Goal: Task Accomplishment & Management: Manage account settings

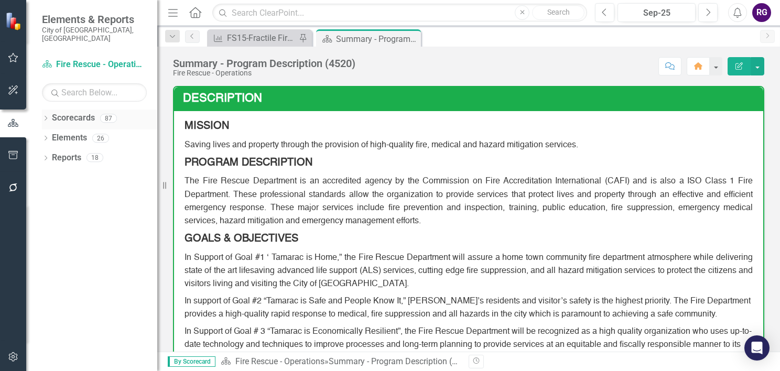
click at [45, 116] on icon "Dropdown" at bounding box center [45, 119] width 7 height 6
click at [50, 135] on icon "Dropdown" at bounding box center [51, 138] width 8 height 6
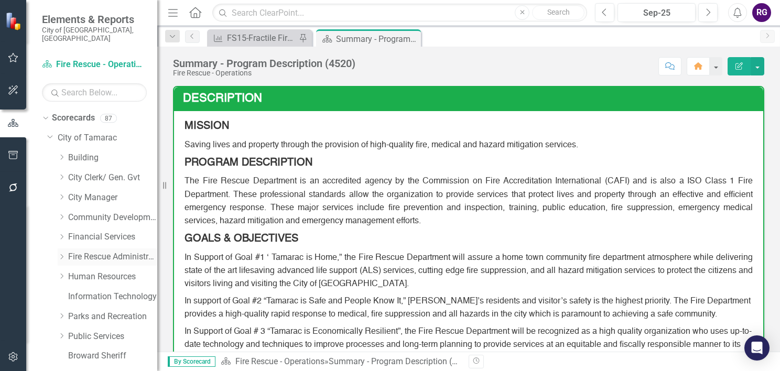
click at [64, 254] on icon "Dropdown" at bounding box center [62, 257] width 8 height 6
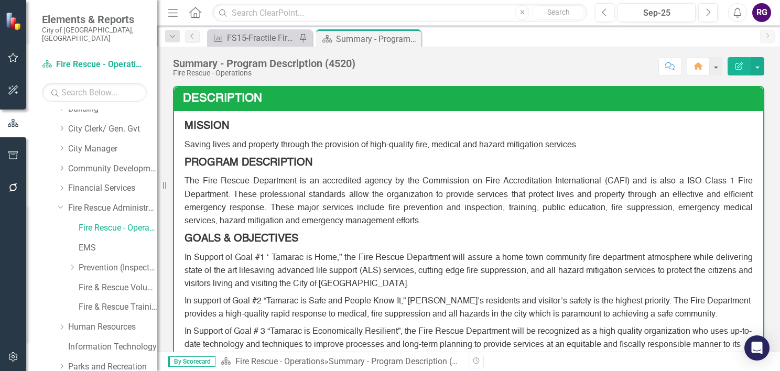
scroll to position [126, 0]
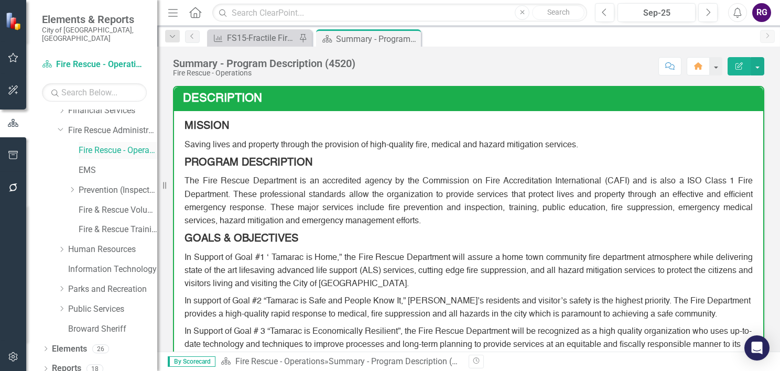
click at [100, 145] on link "Fire Rescue - Operations" at bounding box center [118, 151] width 79 height 12
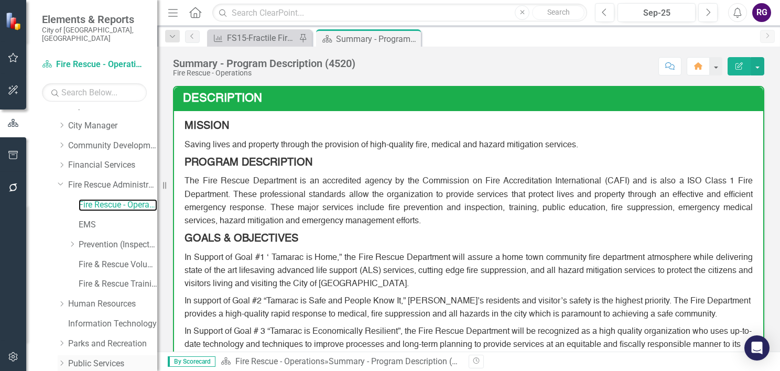
scroll to position [126, 0]
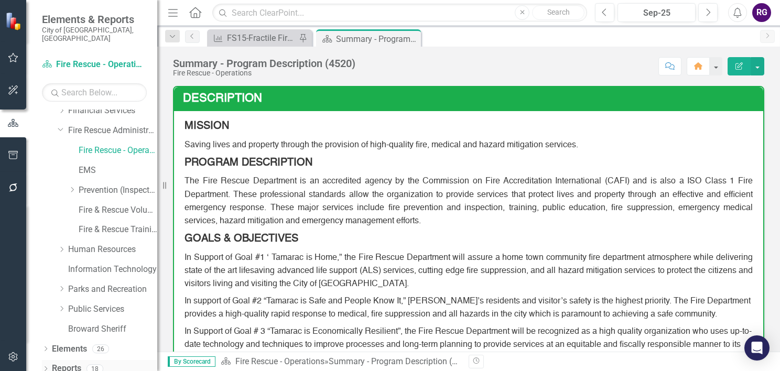
click at [46, 367] on icon "Dropdown" at bounding box center [45, 370] width 7 height 6
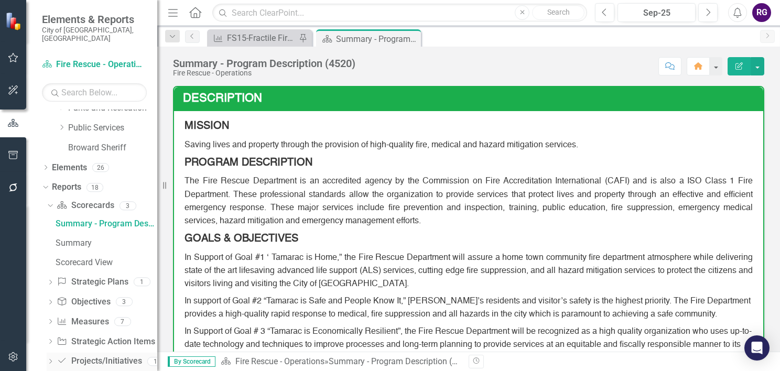
scroll to position [317, 0]
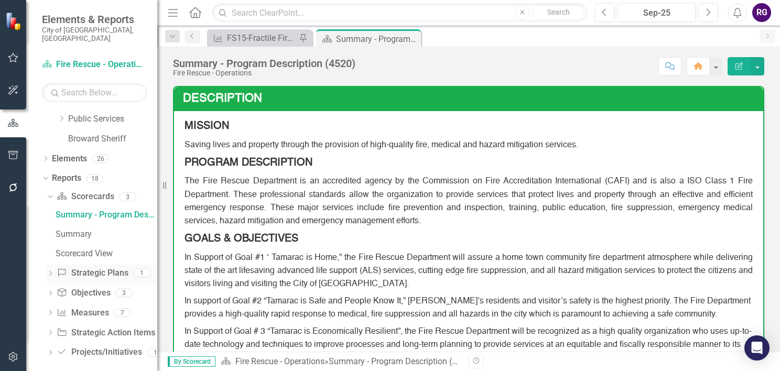
click at [50, 272] on icon "Dropdown" at bounding box center [50, 275] width 7 height 6
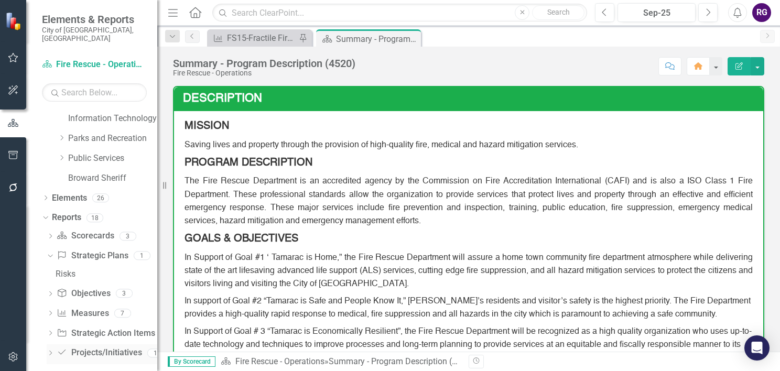
click at [90, 347] on link "Project/Initiative Projects/Initiatives" at bounding box center [99, 353] width 85 height 12
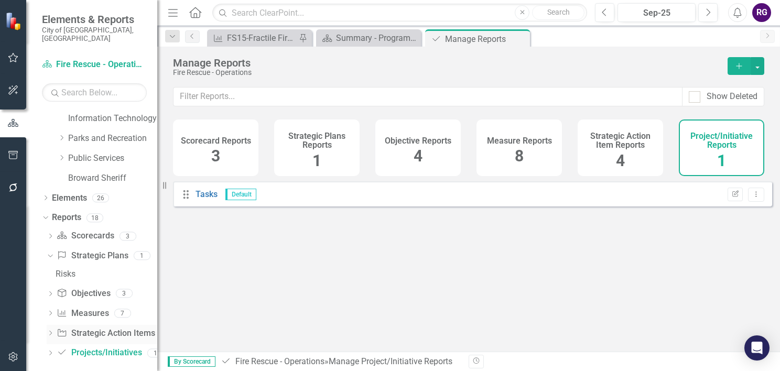
click at [99, 328] on link "Strategic Action Item Strategic Action Items" at bounding box center [106, 334] width 98 height 12
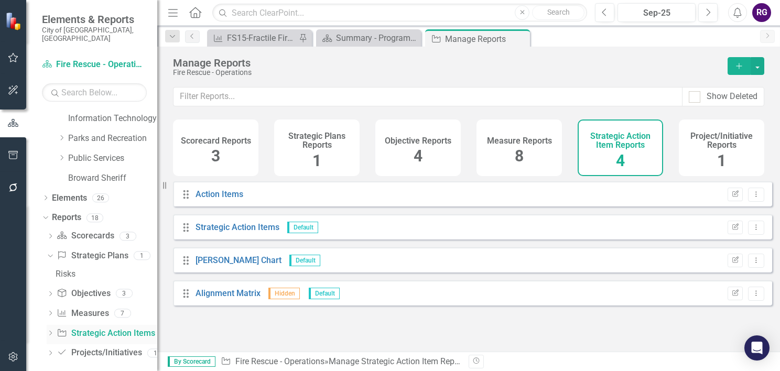
click at [51, 332] on icon "Dropdown" at bounding box center [50, 335] width 7 height 6
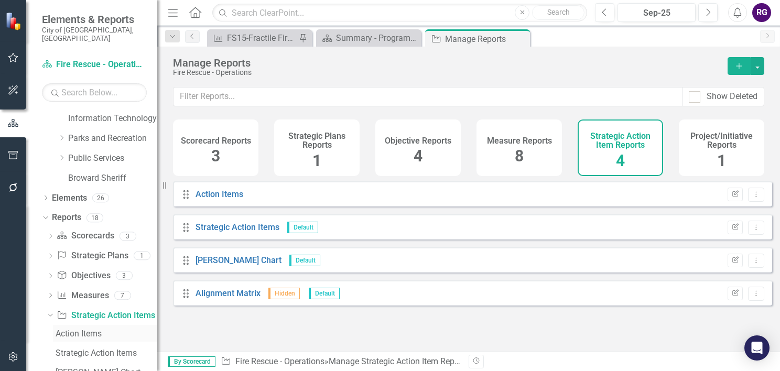
scroll to position [317, 0]
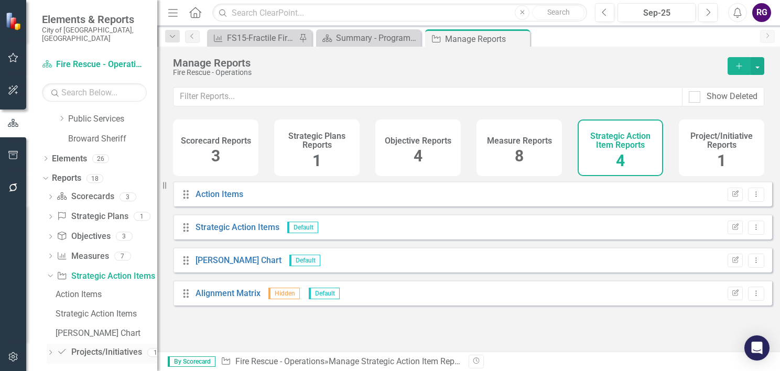
click at [113, 347] on link "Project/Initiative Projects/Initiatives" at bounding box center [99, 353] width 85 height 12
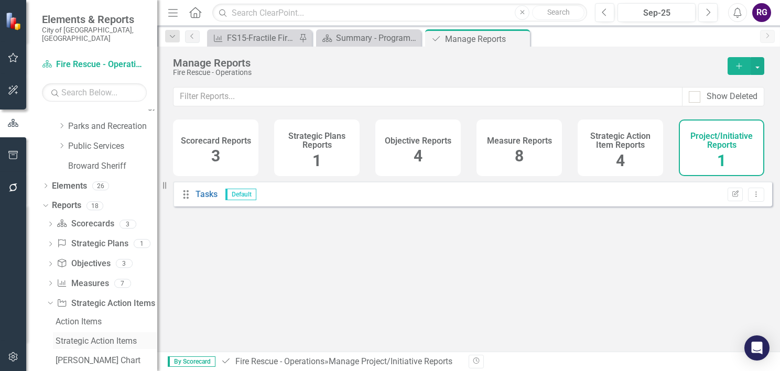
scroll to position [264, 0]
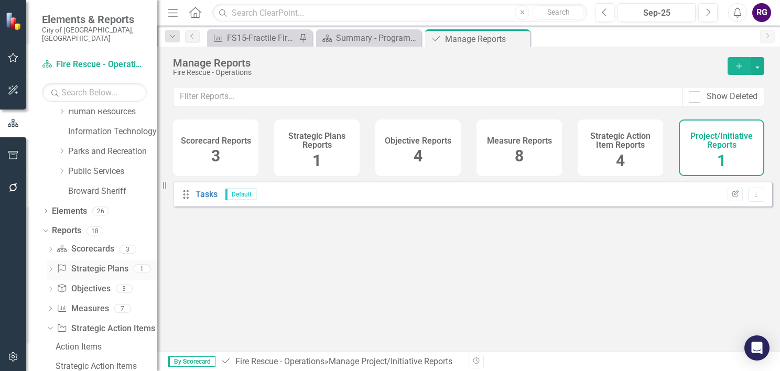
click at [48, 266] on div "Dropdown" at bounding box center [50, 270] width 7 height 9
click at [49, 247] on div "Dropdown" at bounding box center [50, 251] width 7 height 9
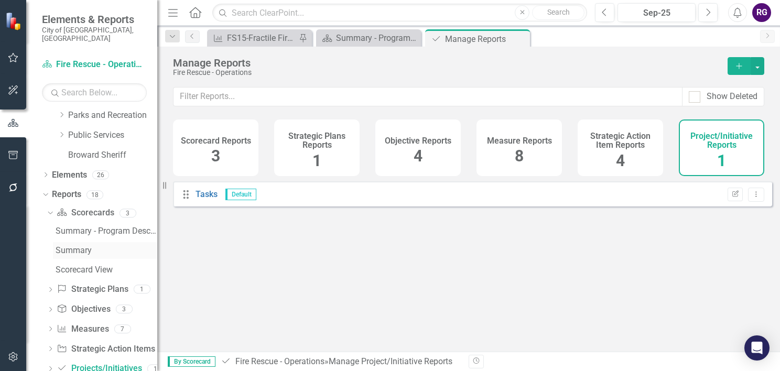
scroll to position [317, 0]
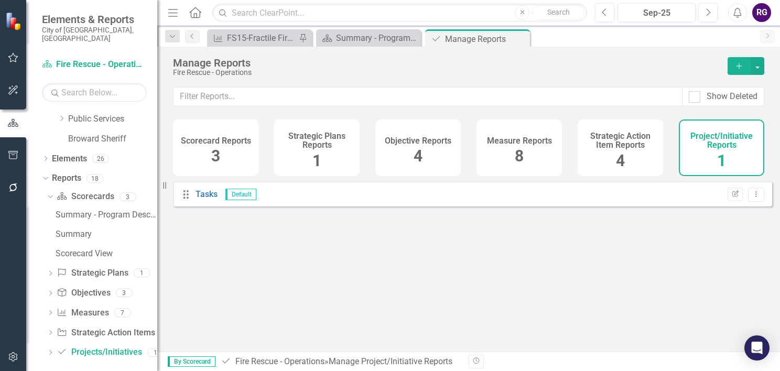
click at [48, 311] on icon "Dropdown" at bounding box center [50, 314] width 7 height 6
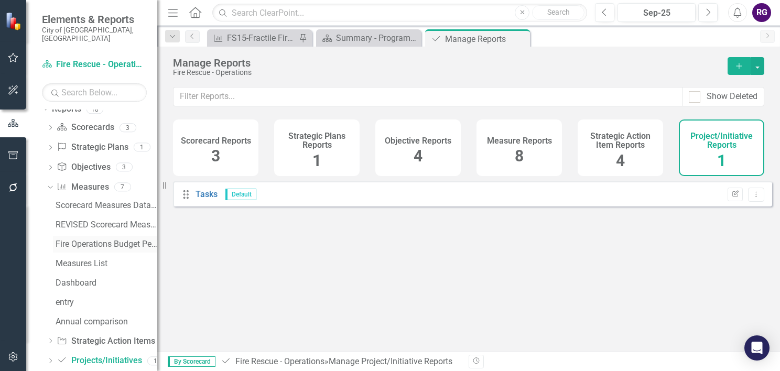
scroll to position [394, 0]
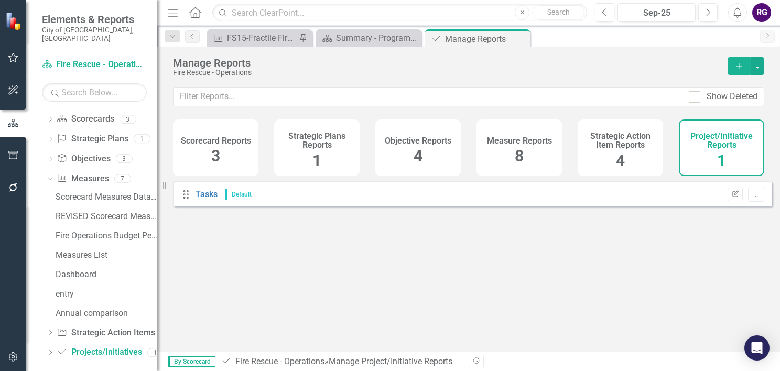
click at [50, 330] on icon at bounding box center [50, 332] width 3 height 5
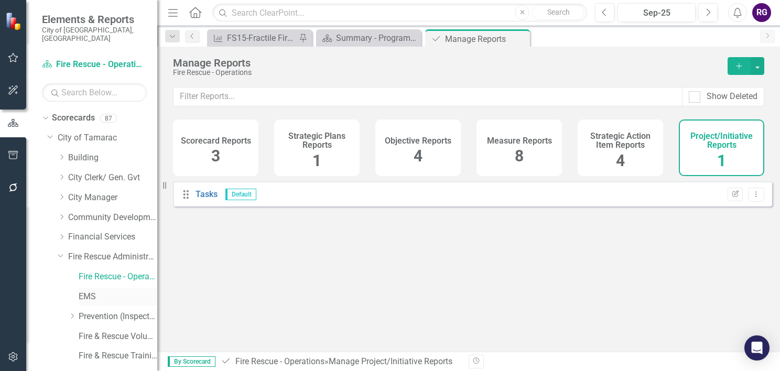
scroll to position [0, 0]
click at [87, 132] on link "City of Tamarac" at bounding box center [108, 138] width 100 height 12
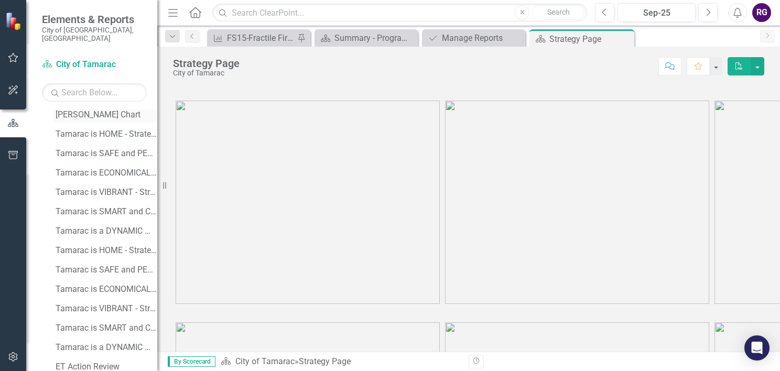
scroll to position [645, 0]
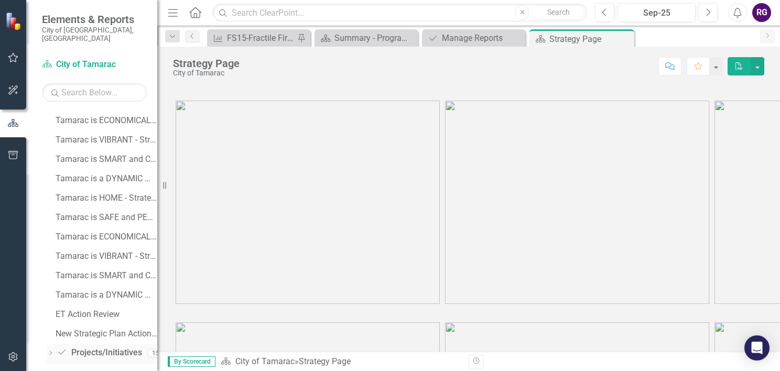
click at [49, 351] on icon "Dropdown" at bounding box center [50, 354] width 7 height 6
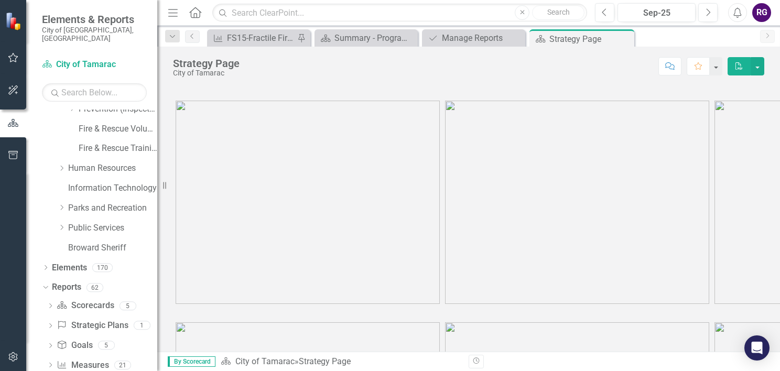
scroll to position [183, 0]
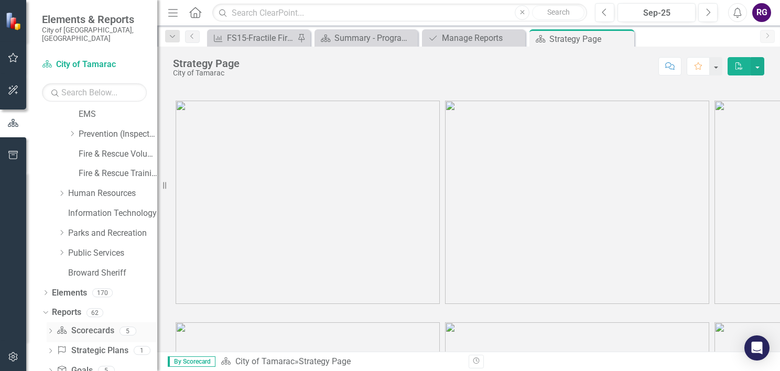
click at [50, 329] on icon "Dropdown" at bounding box center [50, 332] width 7 height 6
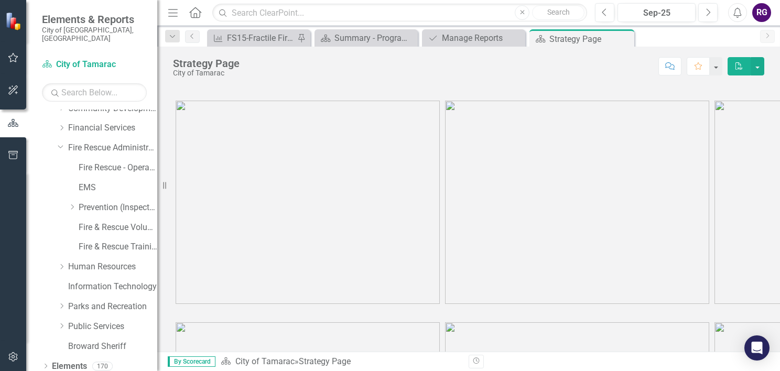
scroll to position [78, 0]
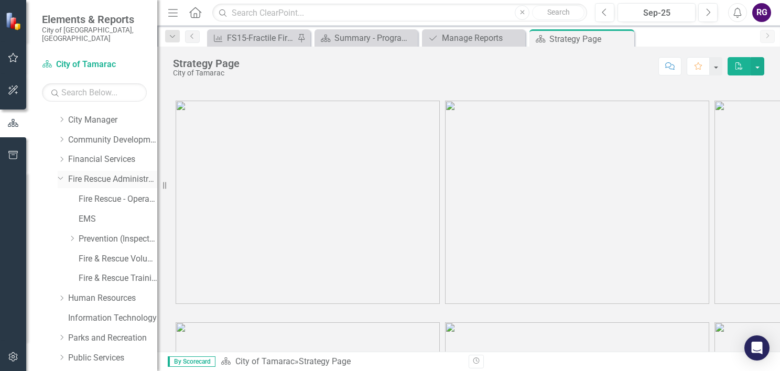
click at [96, 174] on link "Fire Rescue Administration" at bounding box center [112, 180] width 89 height 12
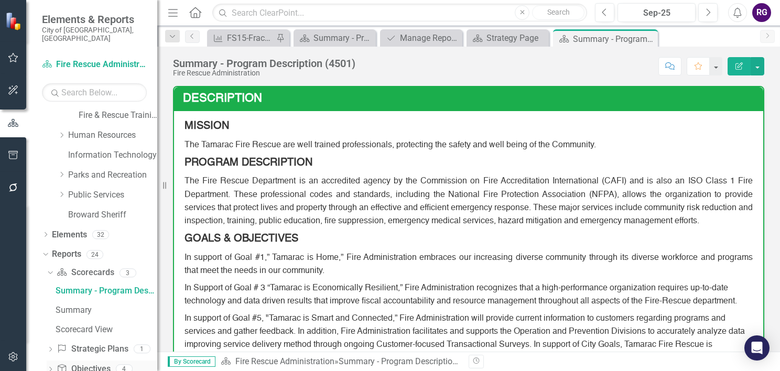
scroll to position [317, 0]
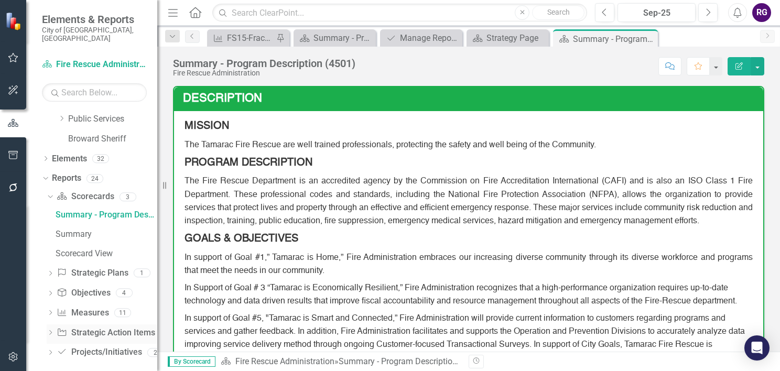
click at [52, 331] on icon "Dropdown" at bounding box center [50, 334] width 7 height 6
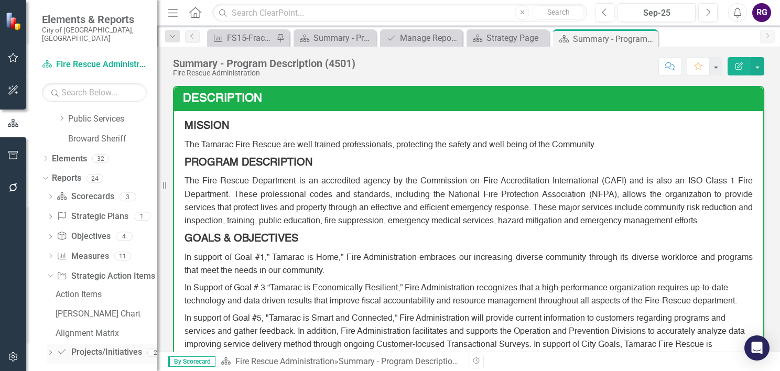
click at [50, 350] on icon at bounding box center [50, 352] width 3 height 5
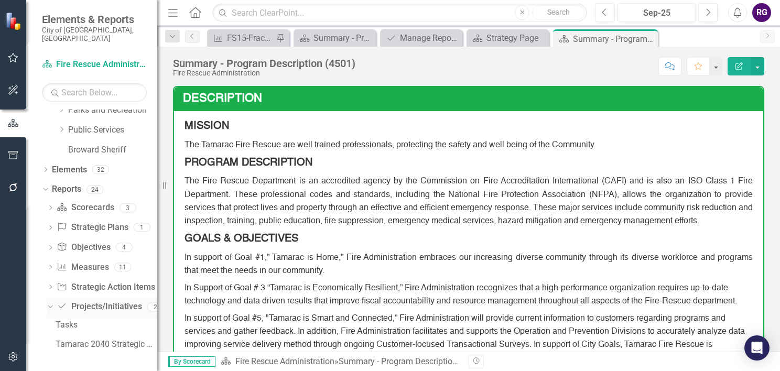
scroll to position [297, 0]
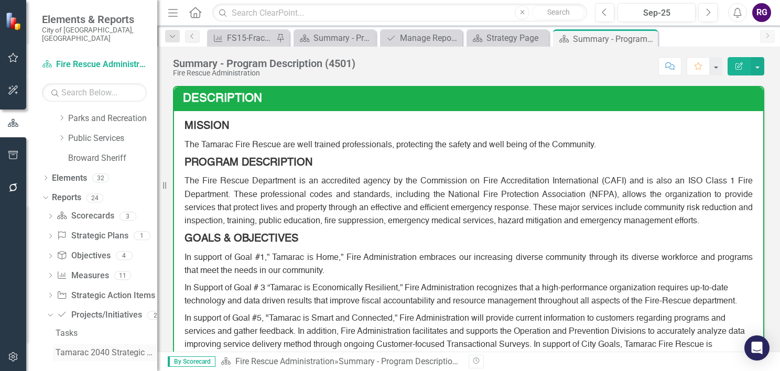
click at [88, 348] on div "Tamarac 2040 Strategic Plan - Departmental Action Plan" at bounding box center [107, 352] width 102 height 9
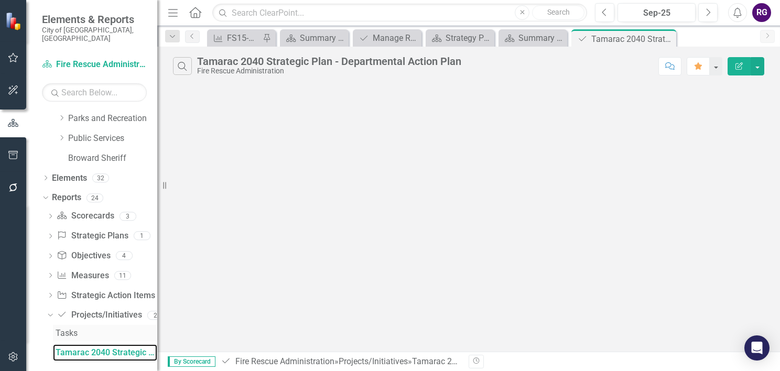
scroll to position [279, 0]
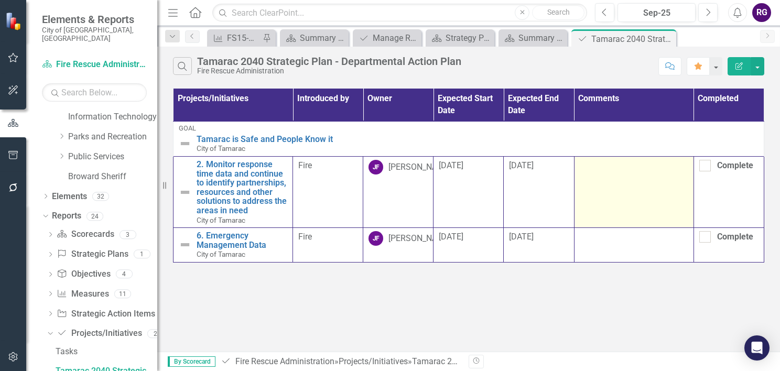
click at [623, 183] on td at bounding box center [634, 191] width 120 height 71
click at [622, 180] on td at bounding box center [634, 191] width 120 height 71
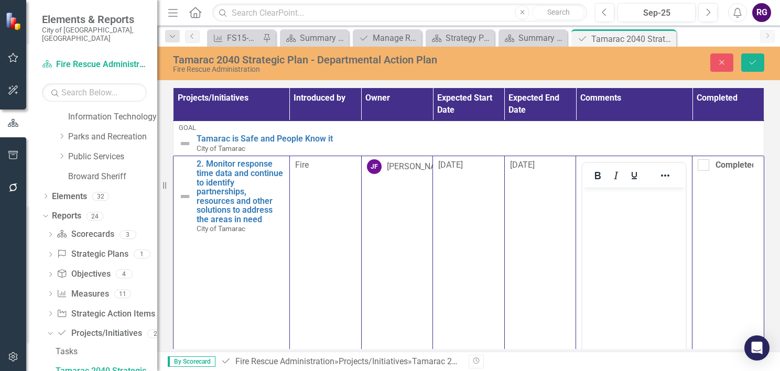
scroll to position [0, 0]
click at [616, 218] on body "Rich Text Area. Press ALT-0 for help." at bounding box center [634, 266] width 103 height 157
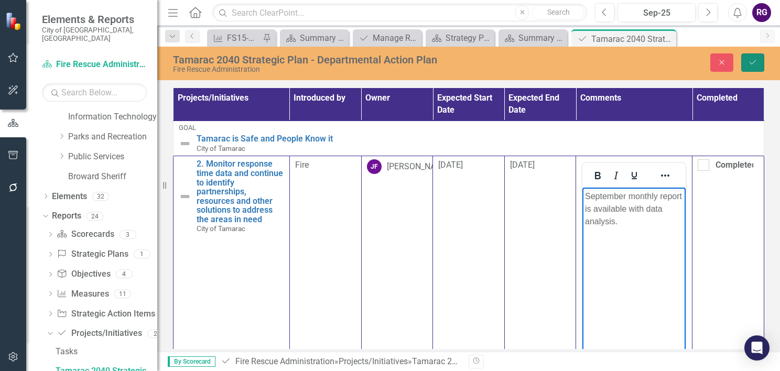
click at [755, 56] on button "Save" at bounding box center [753, 63] width 23 height 18
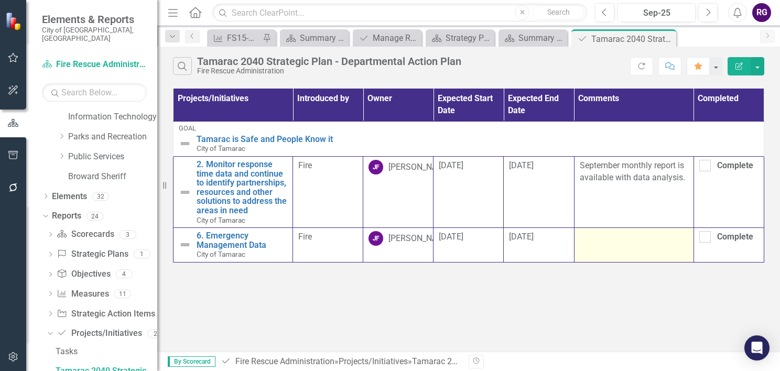
click at [598, 236] on div at bounding box center [634, 237] width 109 height 13
click at [596, 238] on div at bounding box center [634, 237] width 109 height 13
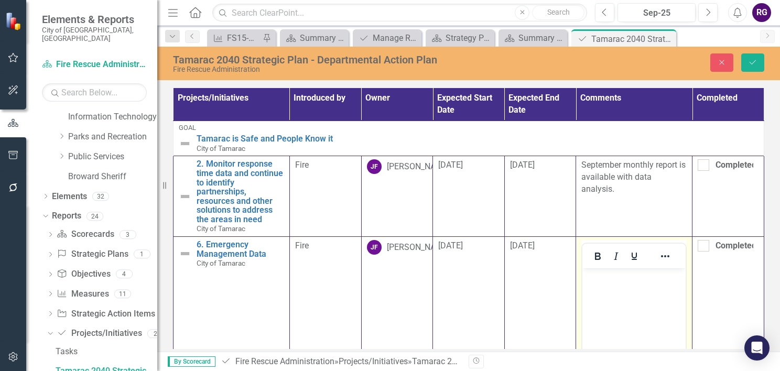
click at [601, 301] on body "Rich Text Area. Press ALT-0 for help." at bounding box center [634, 347] width 103 height 157
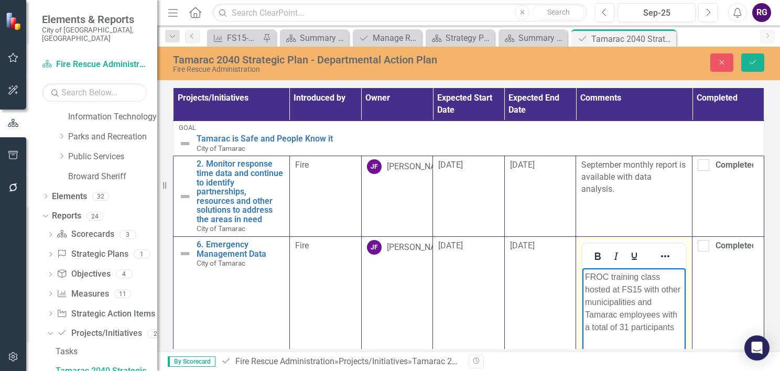
drag, startPoint x: 610, startPoint y: 280, endPoint x: 630, endPoint y: 270, distance: 23.2
click at [610, 280] on p "FROC training class hosted at FS15 with other municipalities and Tamarac employ…" at bounding box center [634, 302] width 98 height 63
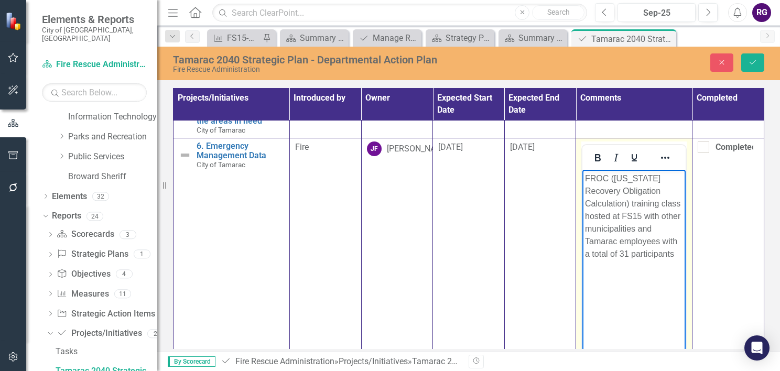
scroll to position [105, 0]
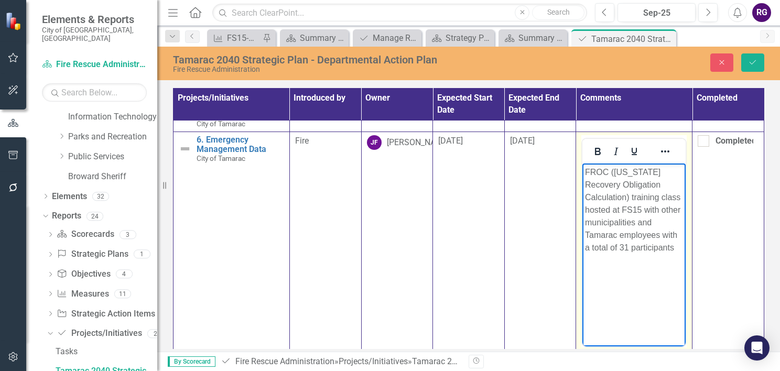
click at [661, 197] on p "FROC ([US_STATE] Recovery Obligation Calculation) training class hosted at FS15…" at bounding box center [634, 210] width 98 height 88
click at [615, 264] on body "FROC ([US_STATE] Recovery Obligation Calculation) training class hosted on [DAT…" at bounding box center [634, 242] width 103 height 157
click at [677, 246] on p "FROC ([US_STATE] Recovery Obligation Calculation) training class hosted on [DAT…" at bounding box center [634, 222] width 98 height 113
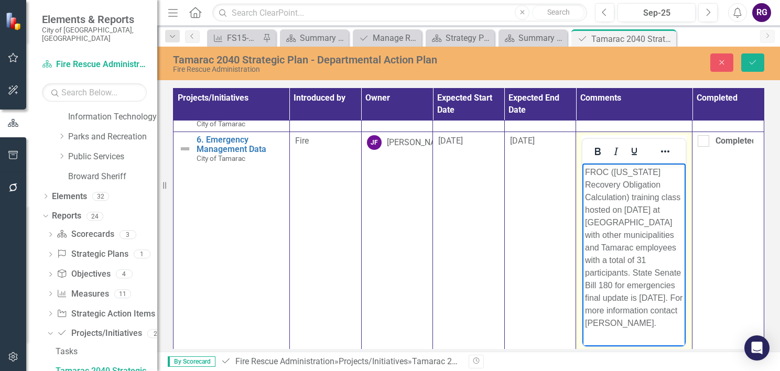
click at [663, 236] on p "FROC ([US_STATE] Recovery Obligation Calculation) training class hosted on [DAT…" at bounding box center [634, 248] width 98 height 164
click at [586, 262] on p "FROC ([US_STATE] Recovery Obligation Calculation) training class hosted on [DAT…" at bounding box center [634, 248] width 98 height 164
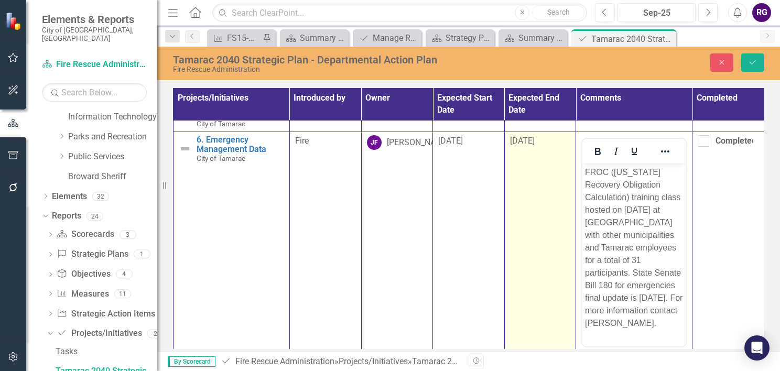
drag, startPoint x: 3, startPoint y: 98, endPoint x: 542, endPoint y: 283, distance: 569.6
click at [542, 283] on td "[DATE]" at bounding box center [541, 256] width 72 height 248
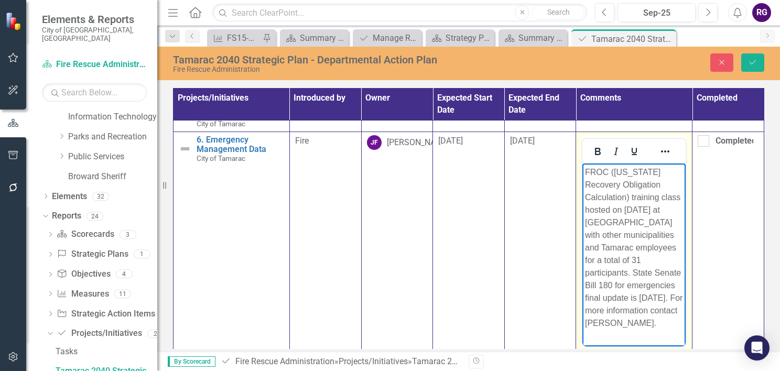
click at [585, 263] on p "FROC ([US_STATE] Recovery Obligation Calculation) training class hosted on [DAT…" at bounding box center [634, 248] width 98 height 164
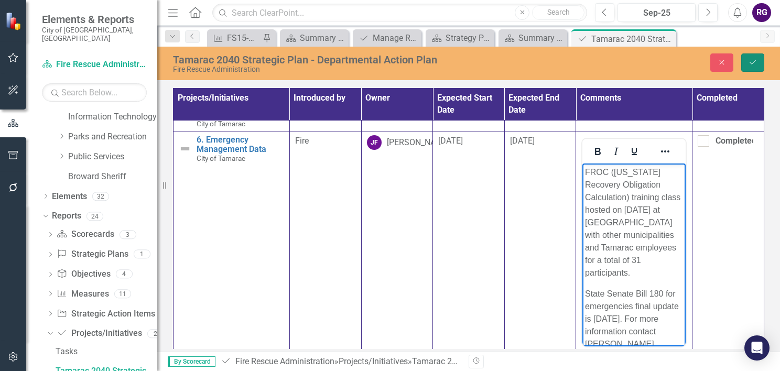
click at [754, 60] on icon "Save" at bounding box center [752, 62] width 9 height 7
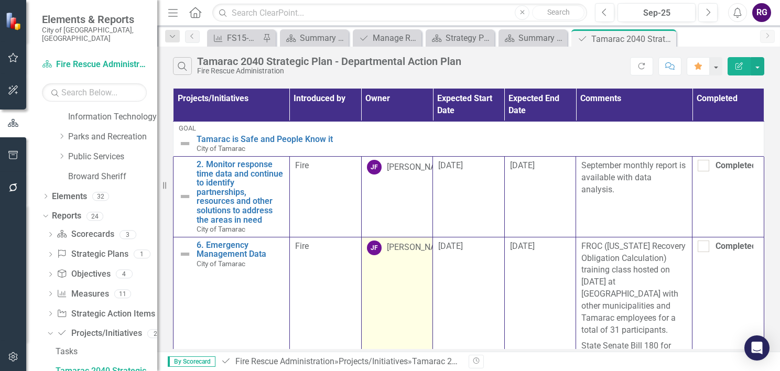
scroll to position [42, 0]
